Goal: Find specific page/section: Find specific page/section

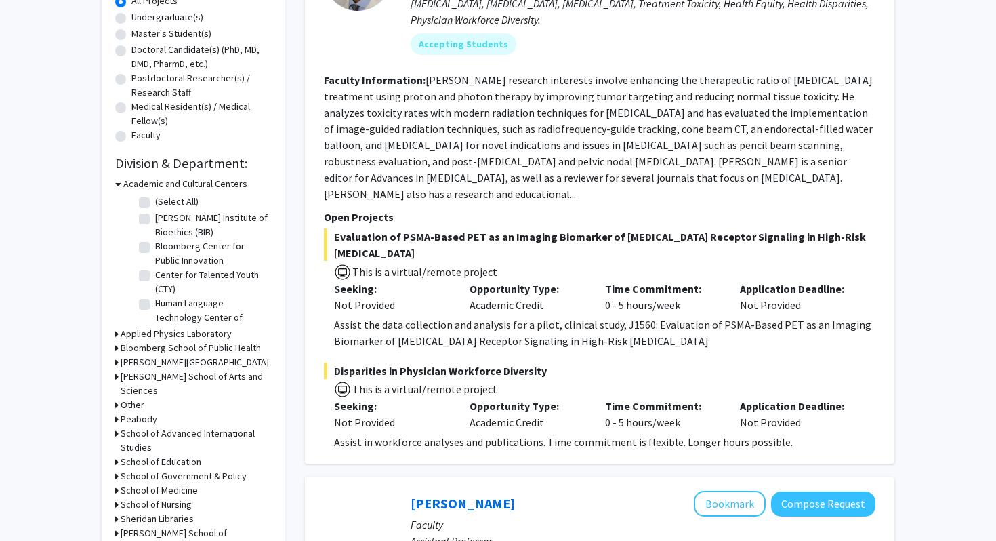
scroll to position [264, 0]
click at [250, 376] on h3 "[PERSON_NAME] School of Arts and Sciences" at bounding box center [196, 382] width 150 height 28
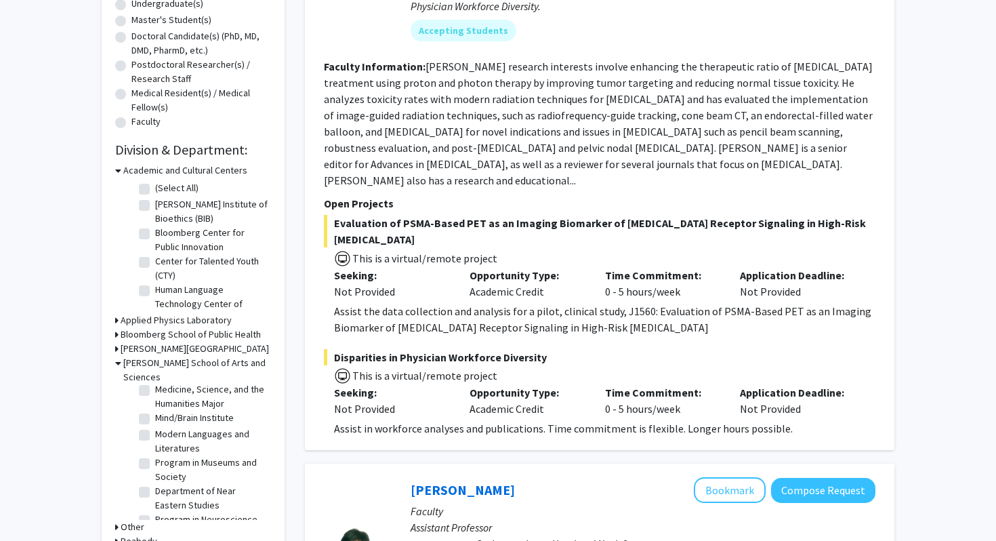
scroll to position [910, 0]
checkbox input "true"
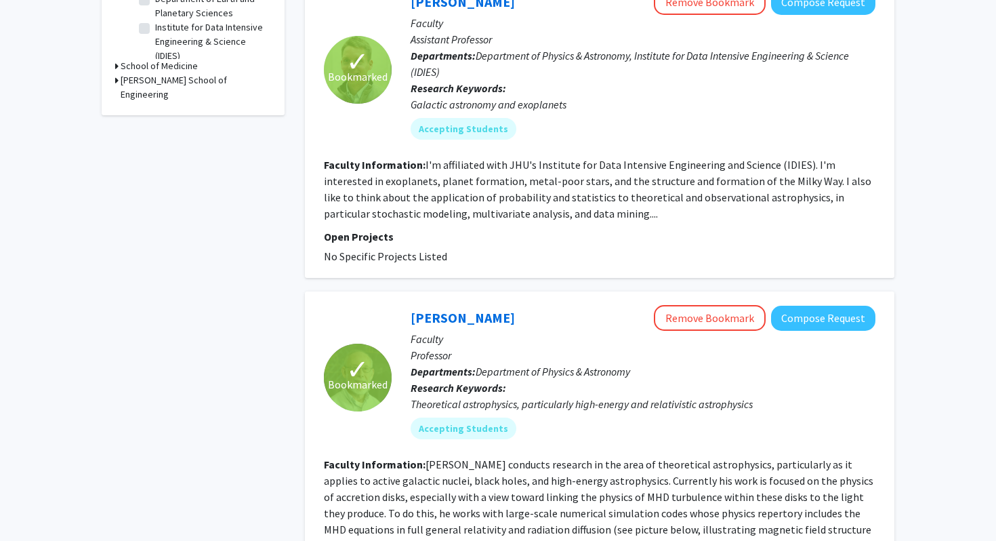
scroll to position [765, 0]
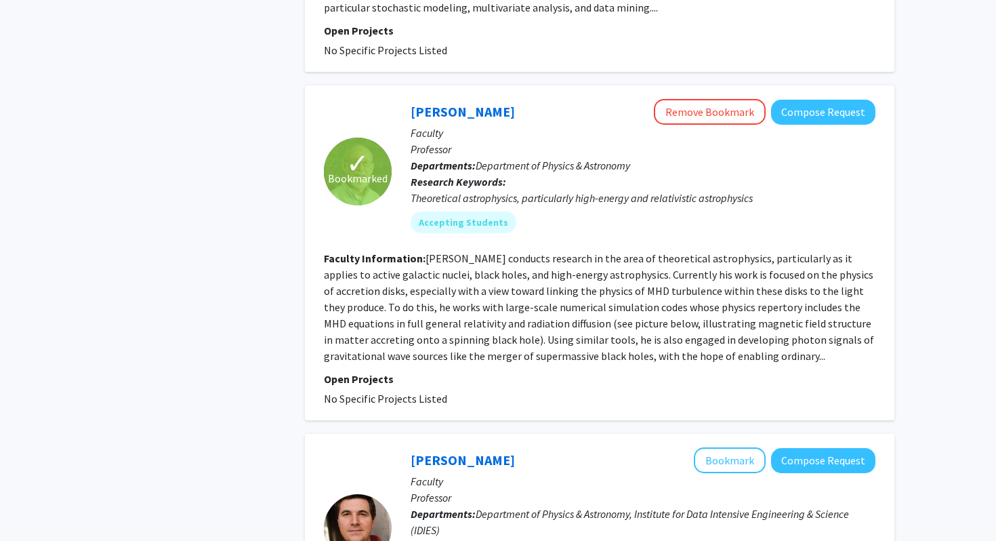
click at [345, 386] on div "✓ Bookmarked [PERSON_NAME] Remove Bookmark Compose Request Faculty Professor De…" at bounding box center [600, 252] width 590 height 335
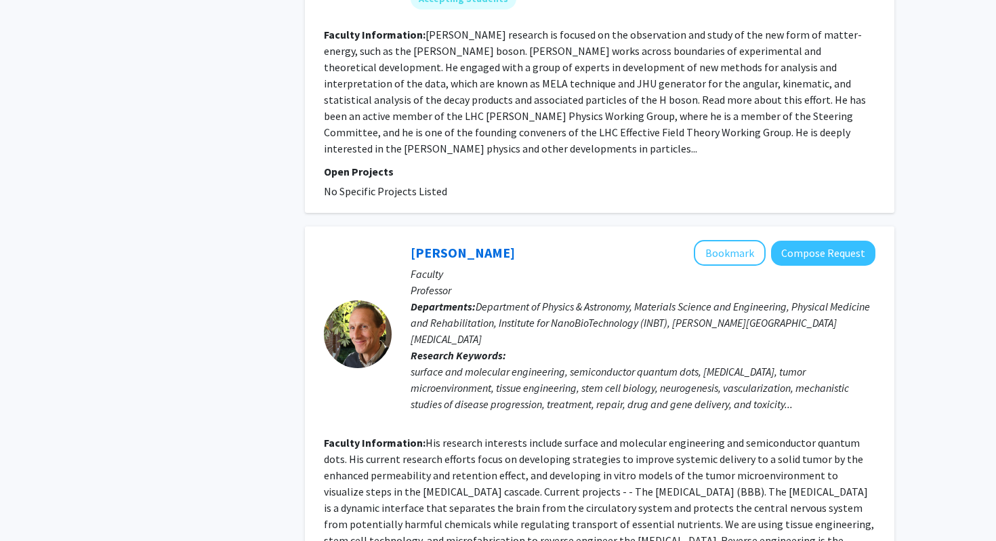
scroll to position [3195, 0]
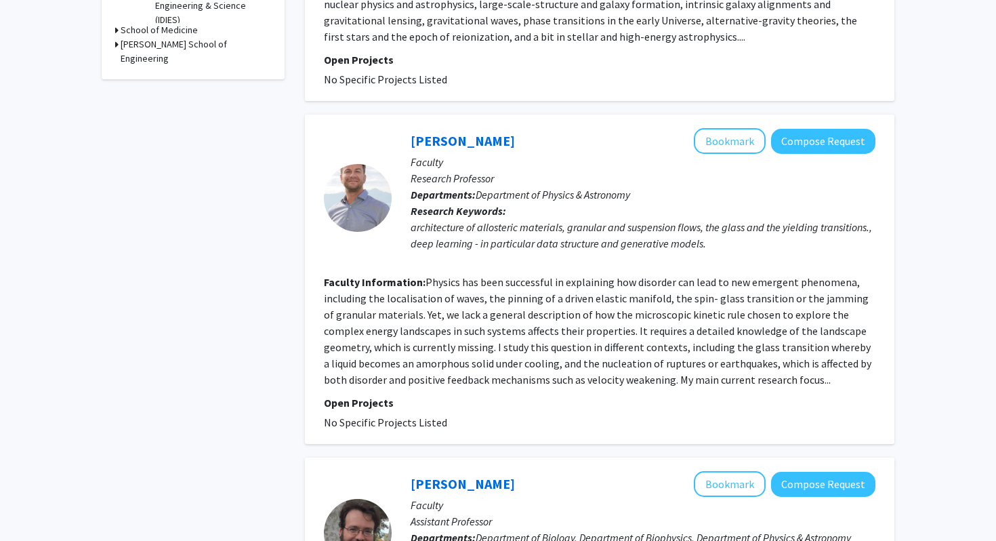
scroll to position [597, 0]
